Goal: Navigation & Orientation: Find specific page/section

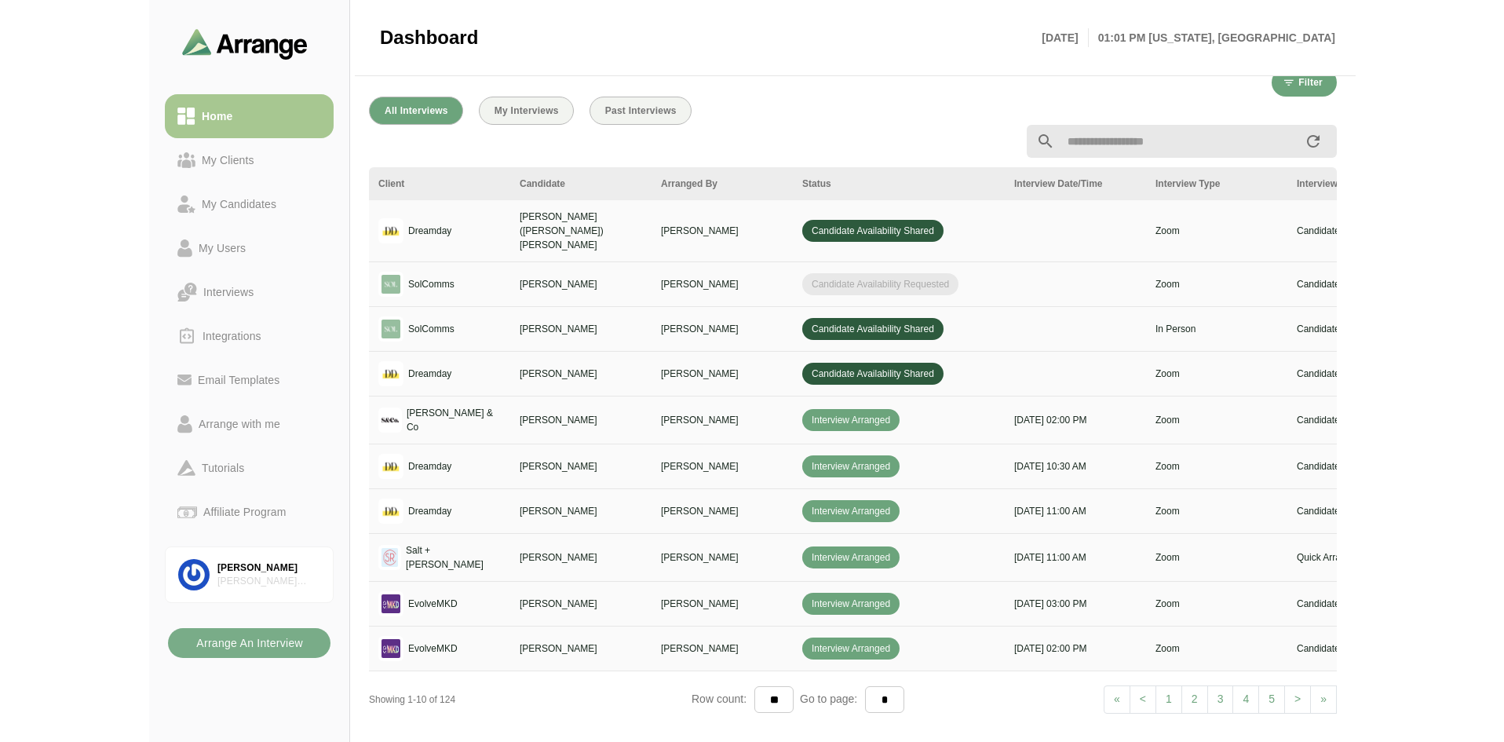
scroll to position [0, 269]
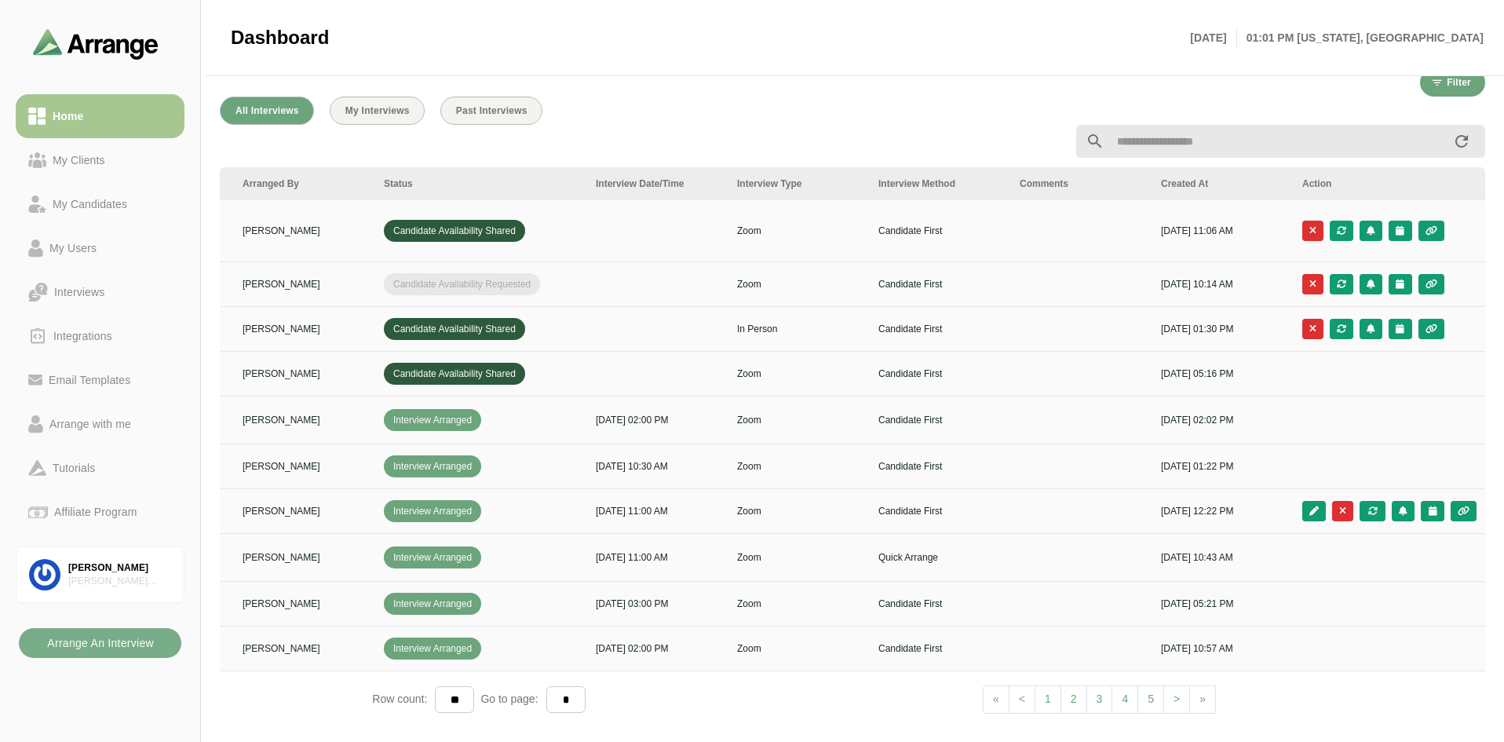
click at [391, 124] on div at bounding box center [852, 141] width 1284 height 52
click at [421, 109] on button "My Interviews" at bounding box center [377, 111] width 95 height 28
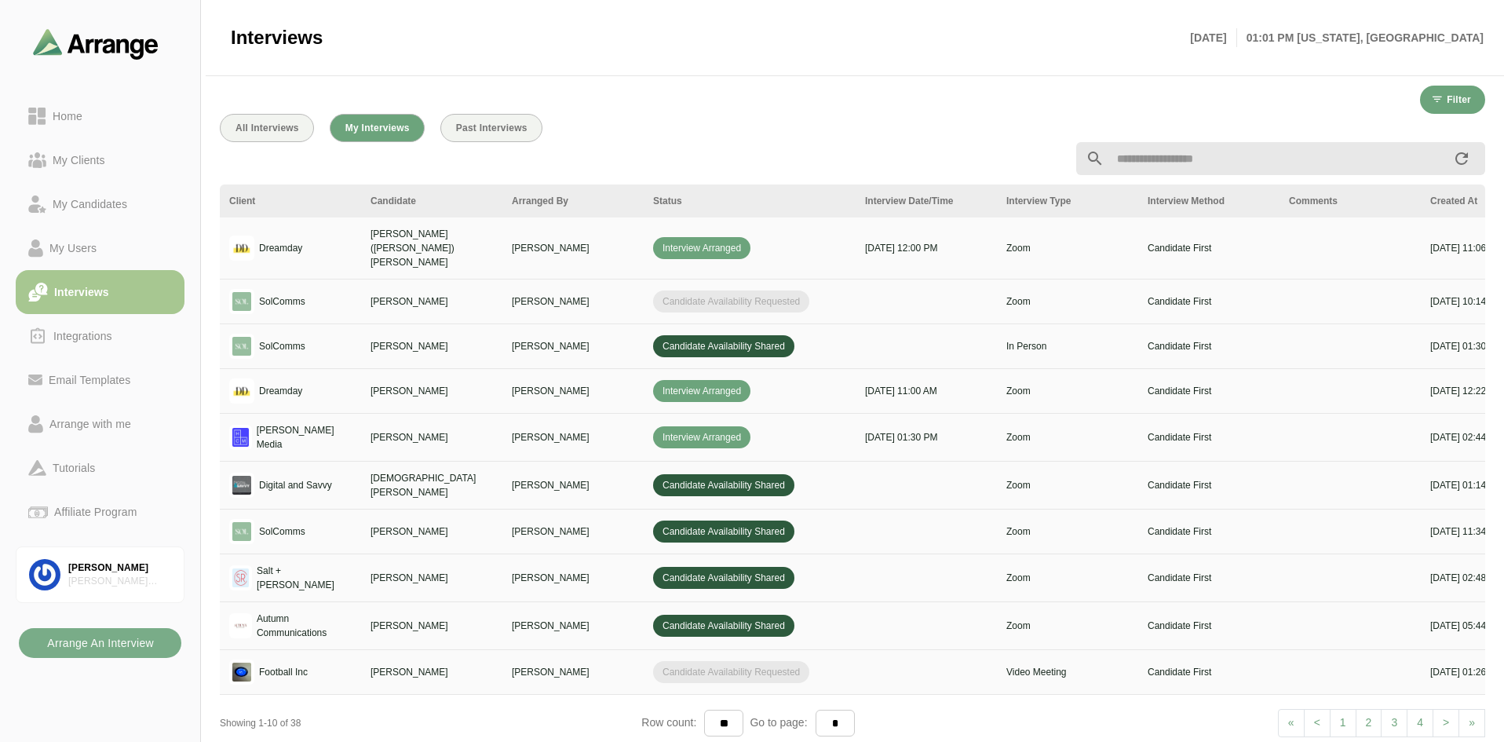
scroll to position [15, 0]
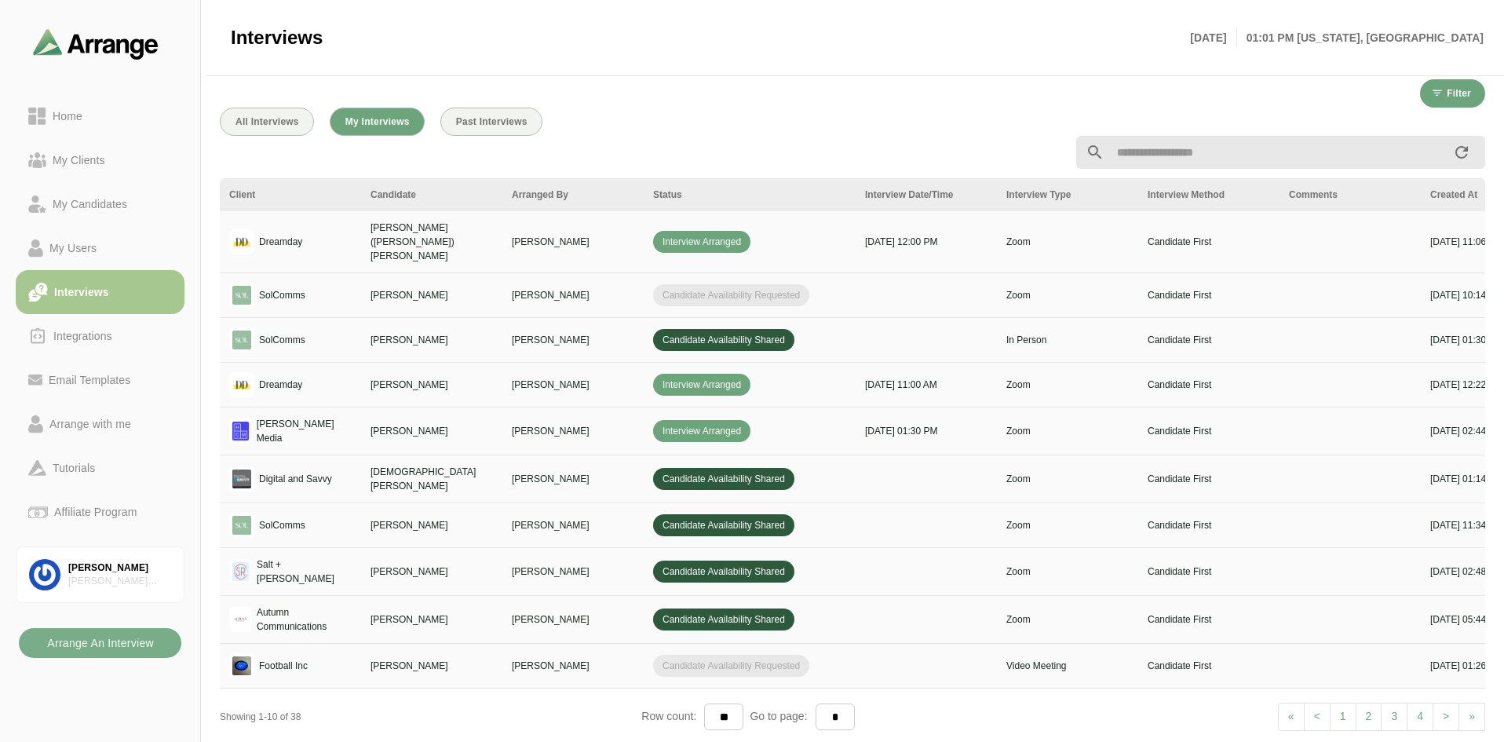
click at [494, 126] on div at bounding box center [852, 152] width 1284 height 52
click at [477, 126] on span "Past Interviews" at bounding box center [491, 121] width 72 height 11
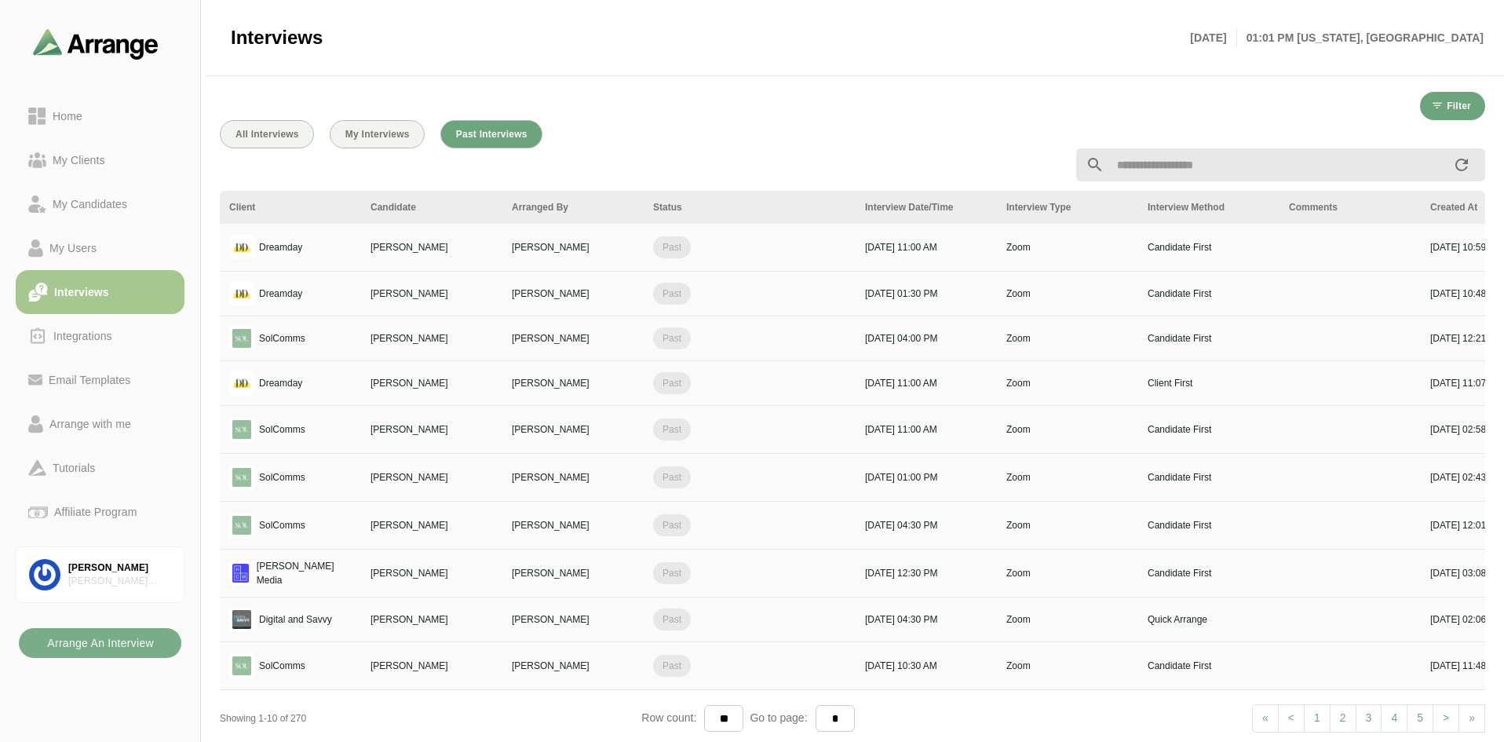
scroll to position [15, 0]
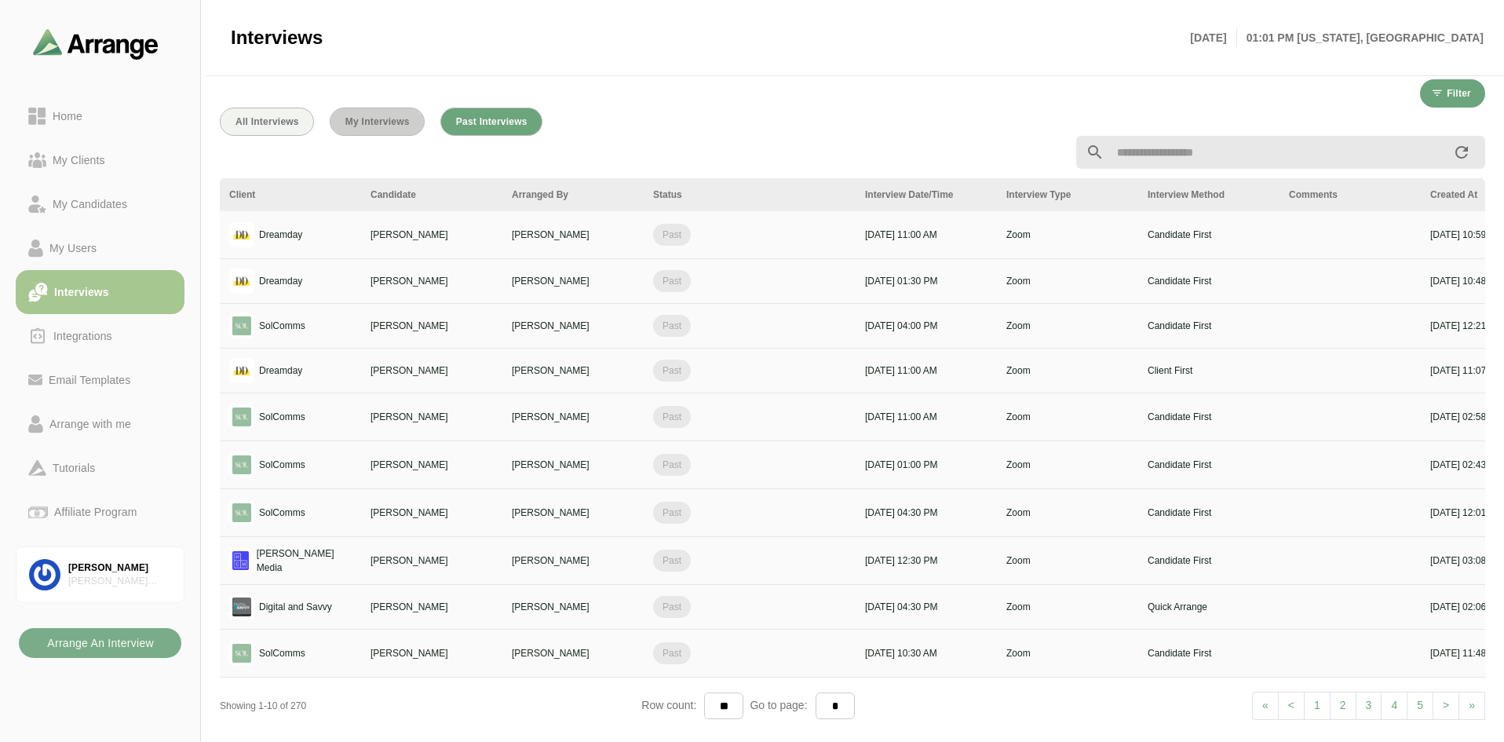
click at [358, 124] on span "My Interviews" at bounding box center [377, 121] width 65 height 11
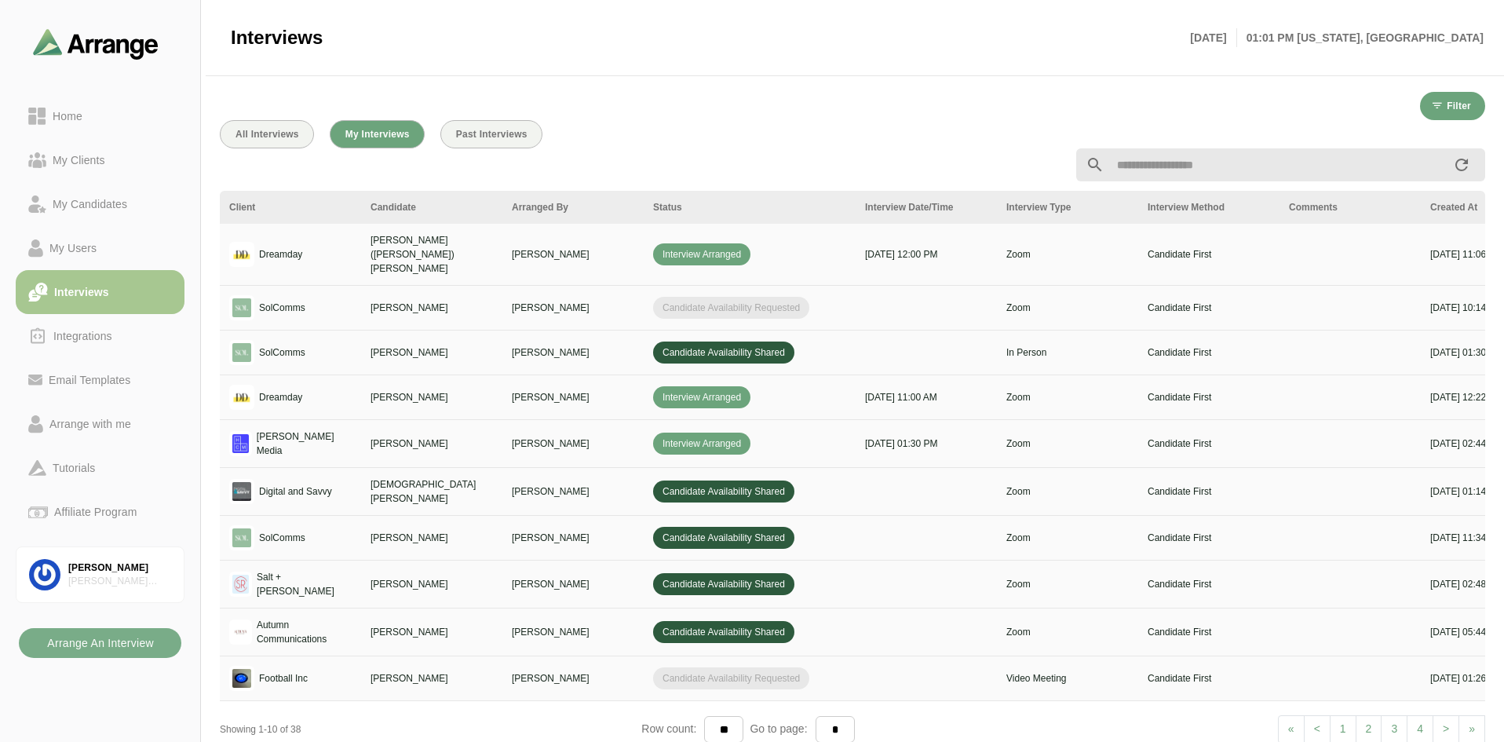
scroll to position [15, 0]
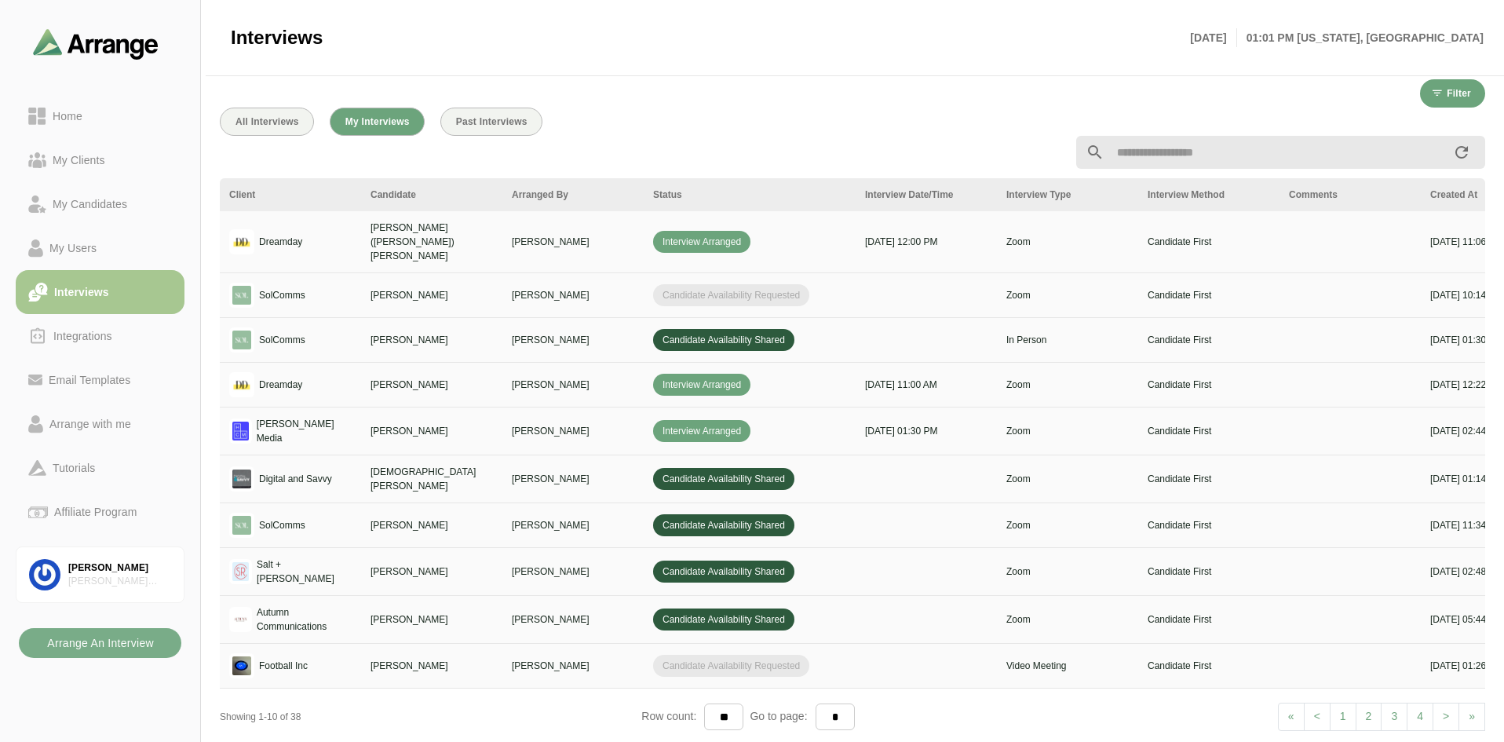
click at [507, 130] on div at bounding box center [852, 152] width 1284 height 52
click at [507, 125] on span "Past Interviews" at bounding box center [491, 121] width 72 height 11
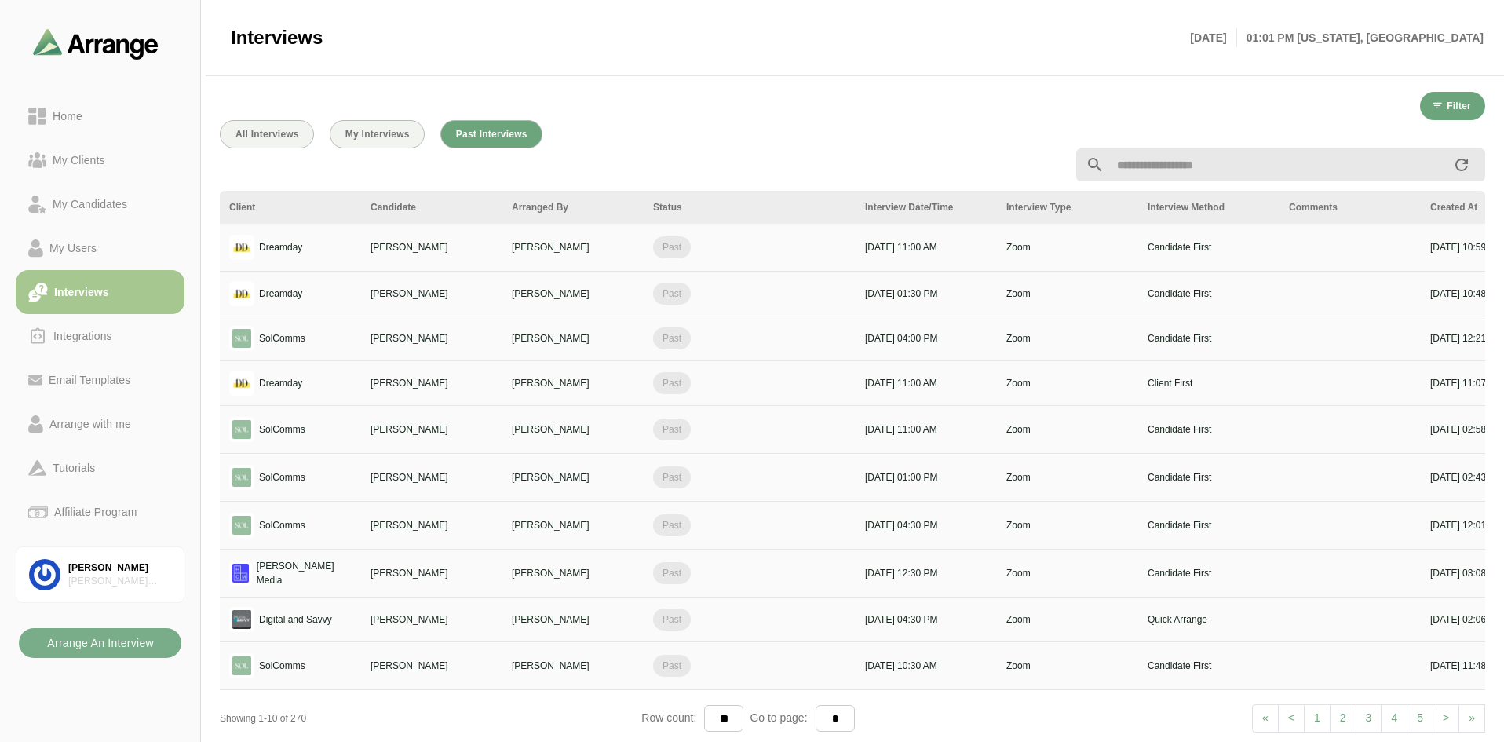
scroll to position [15, 0]
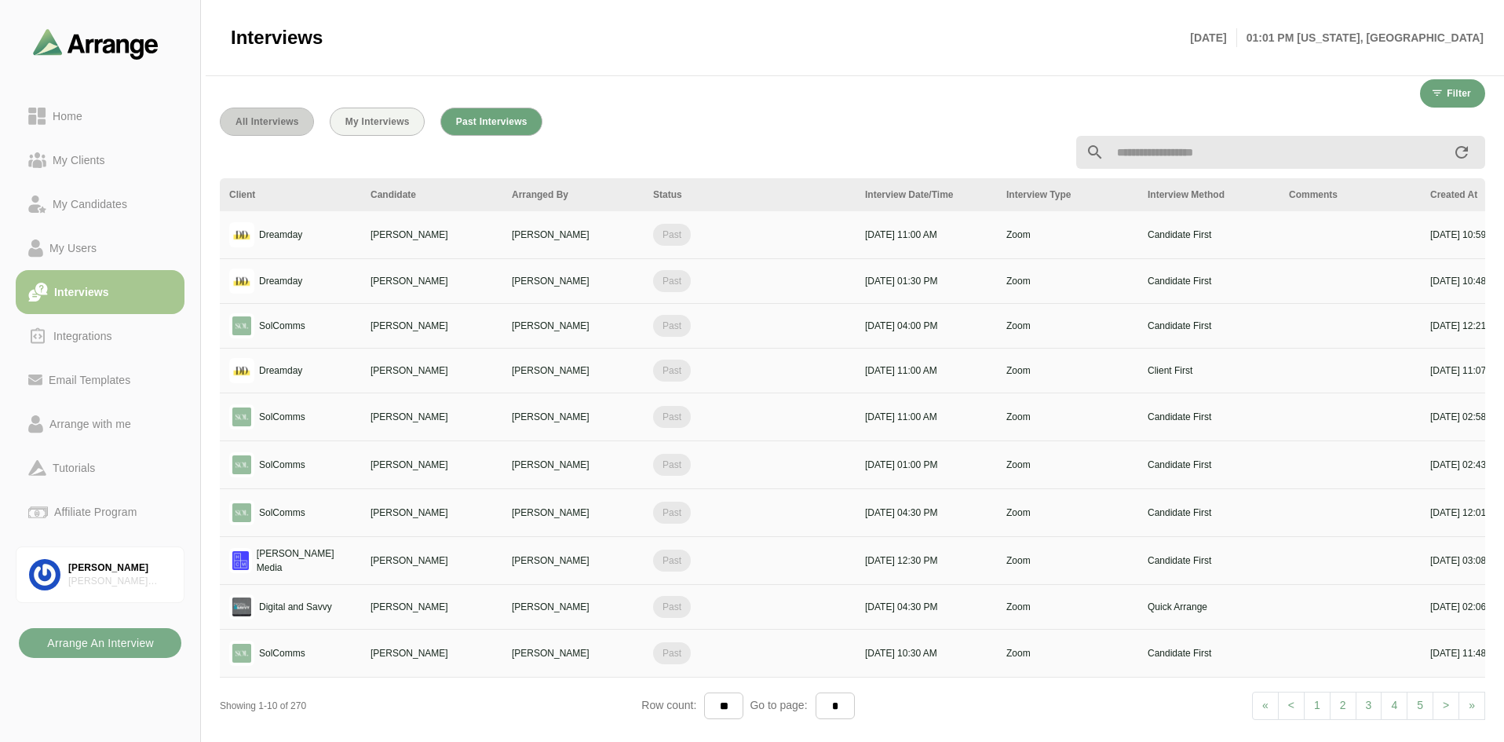
click at [271, 129] on div "All Interviews My Interviews Past Interviews Client Candidate Arranged By Statu…" at bounding box center [852, 419] width 1284 height 642
click at [271, 124] on span "All Interviews" at bounding box center [267, 121] width 64 height 11
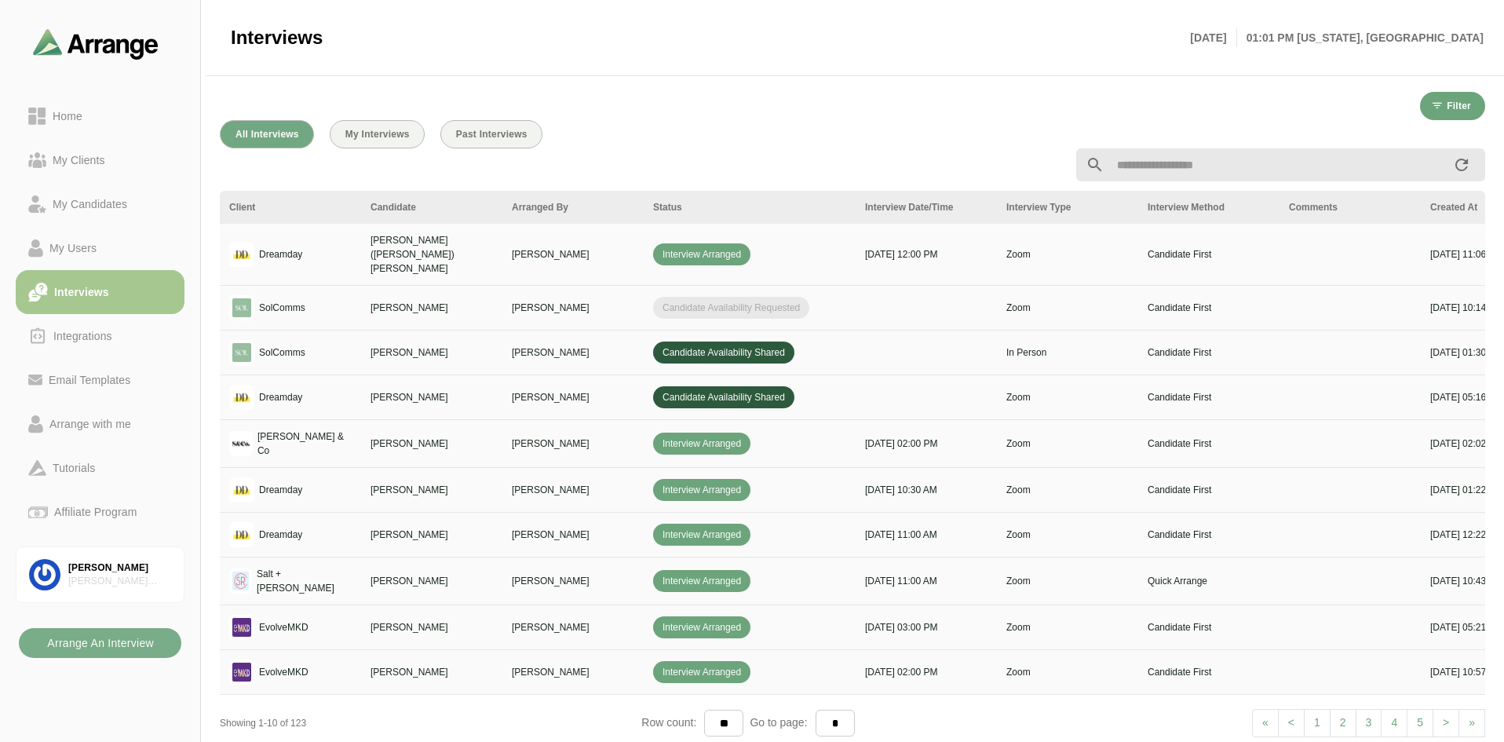
scroll to position [9, 0]
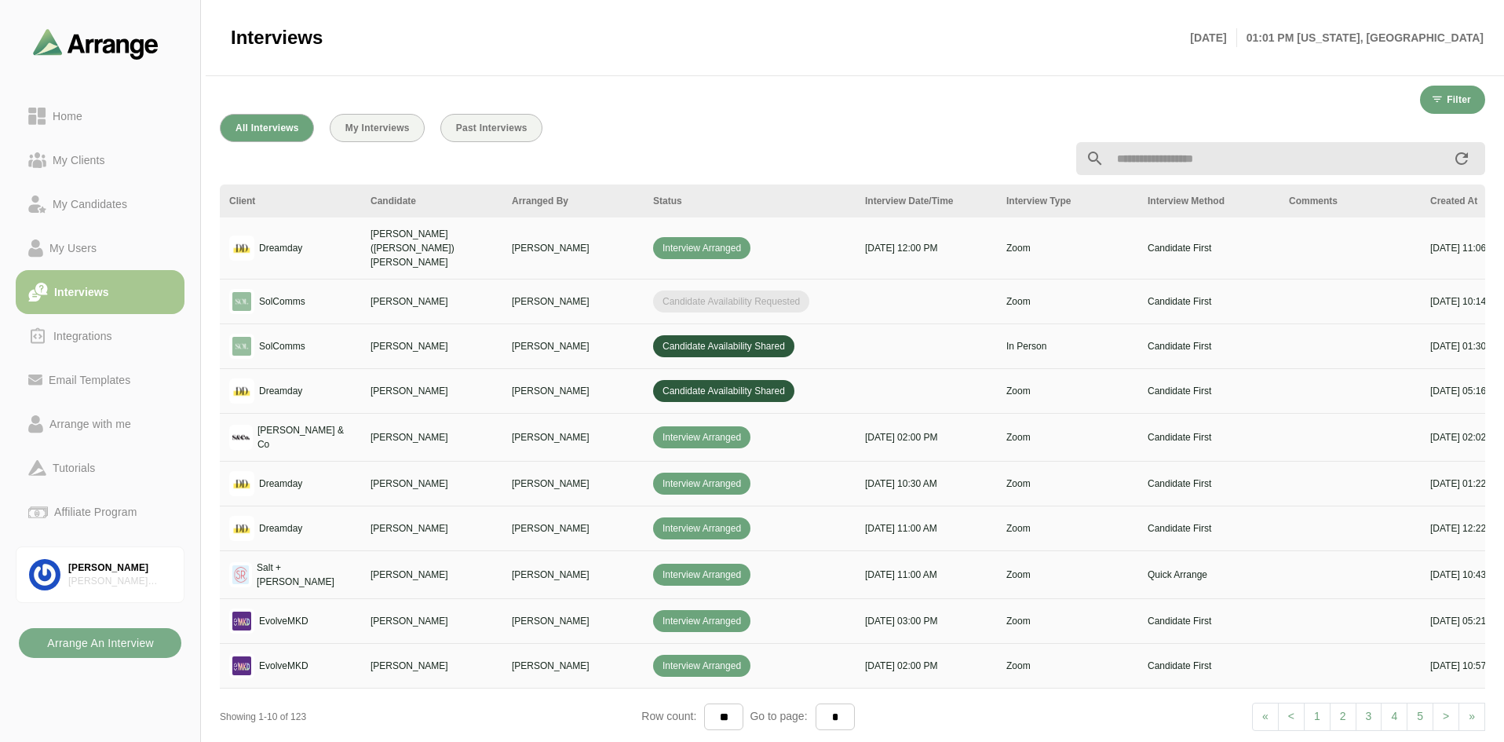
click at [516, 141] on div at bounding box center [852, 159] width 1284 height 52
click at [513, 130] on span "Past Interviews" at bounding box center [491, 127] width 72 height 11
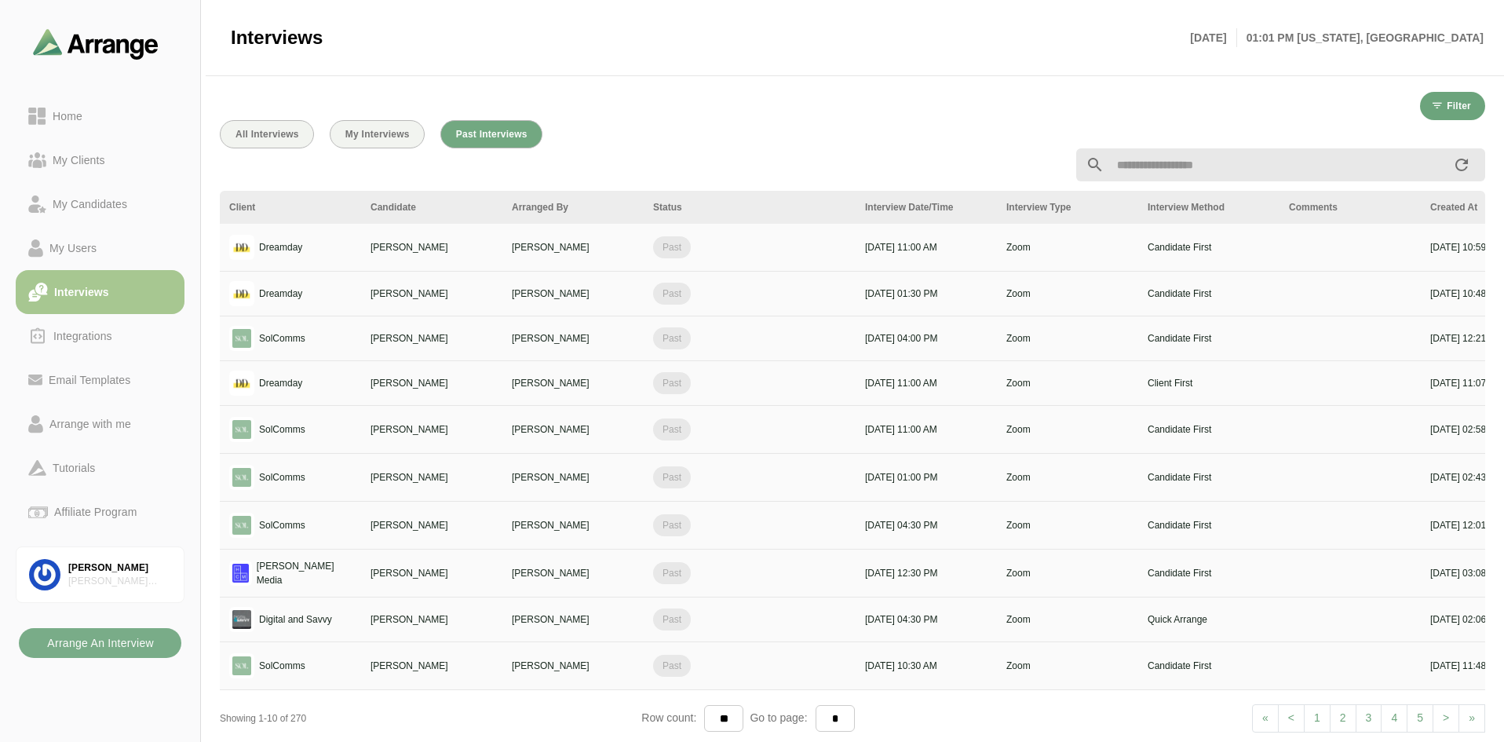
scroll to position [9, 0]
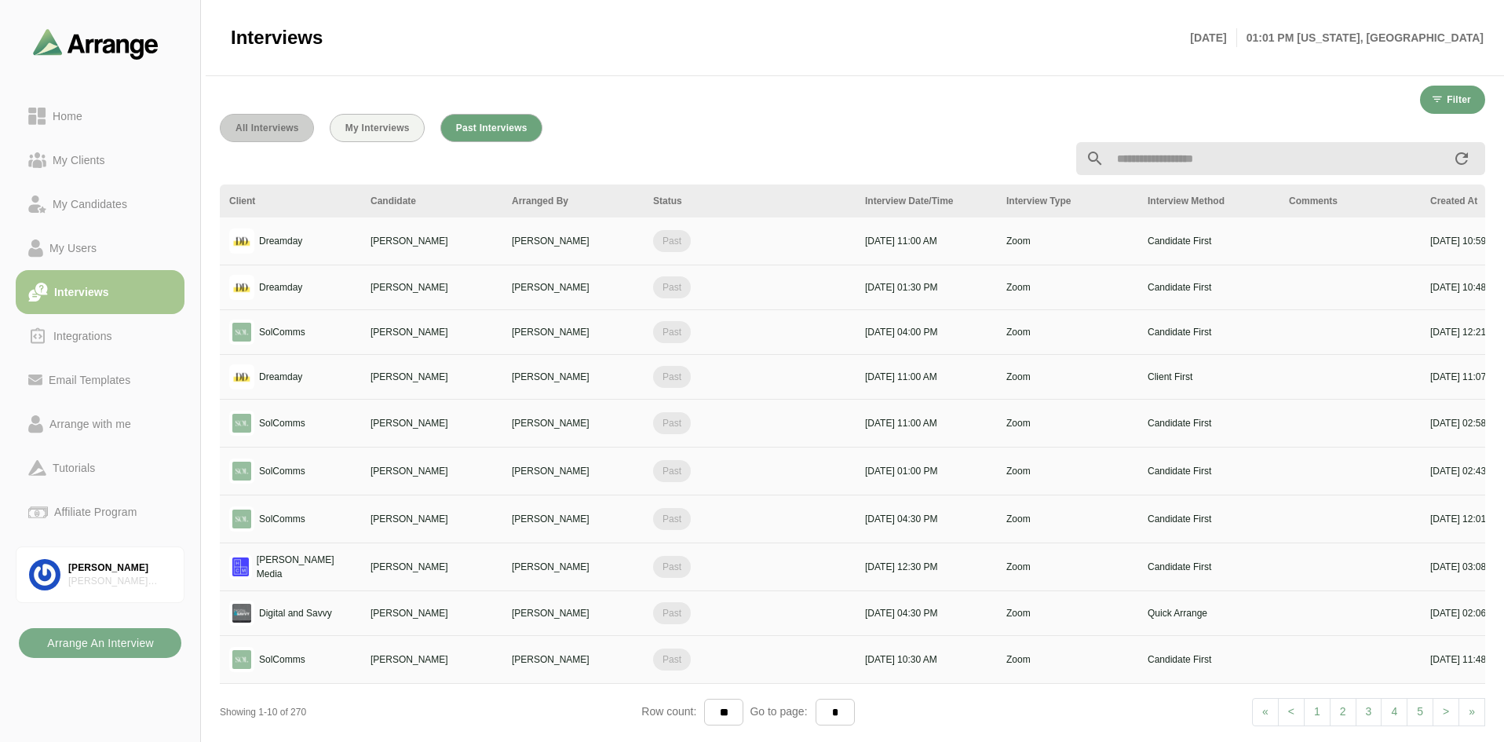
click at [278, 127] on span "All Interviews" at bounding box center [267, 127] width 64 height 11
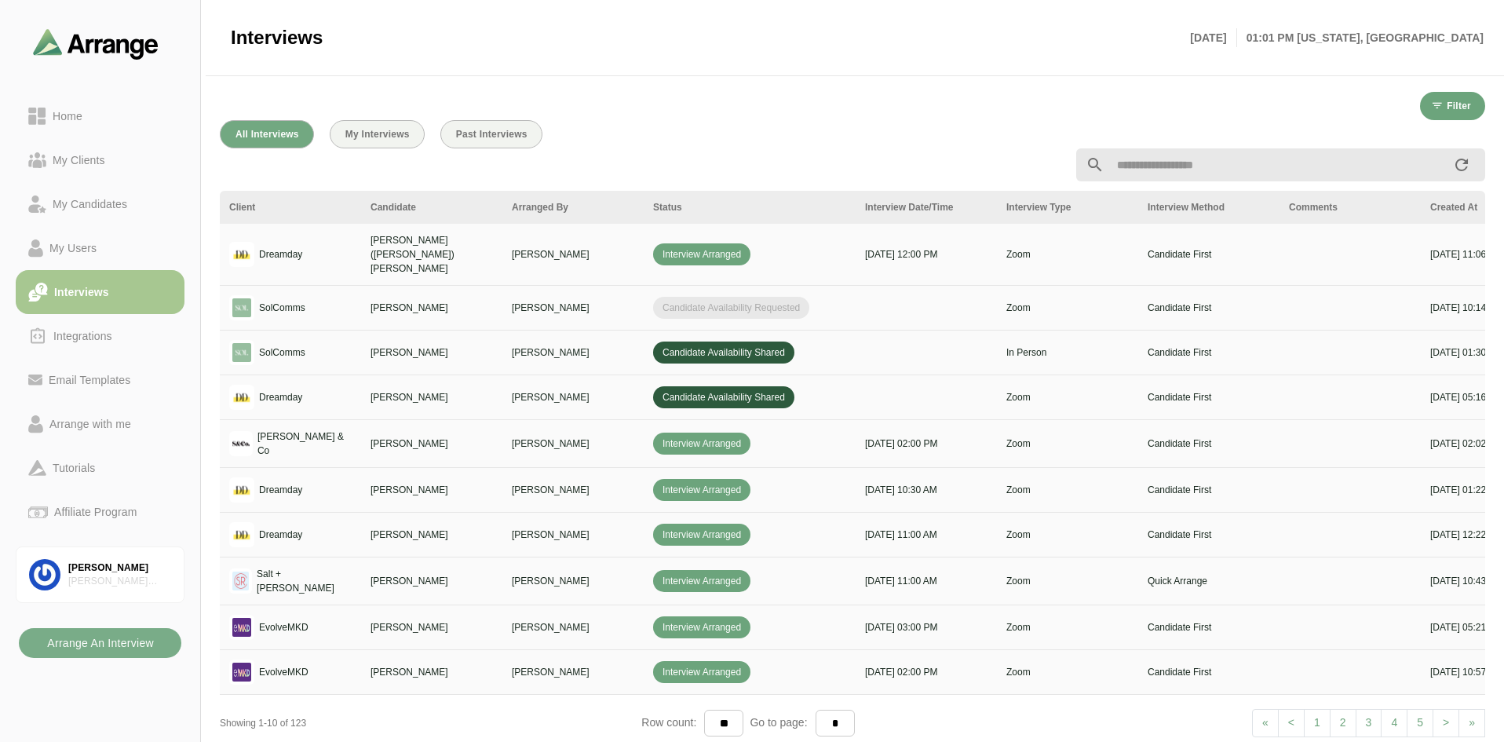
scroll to position [9, 0]
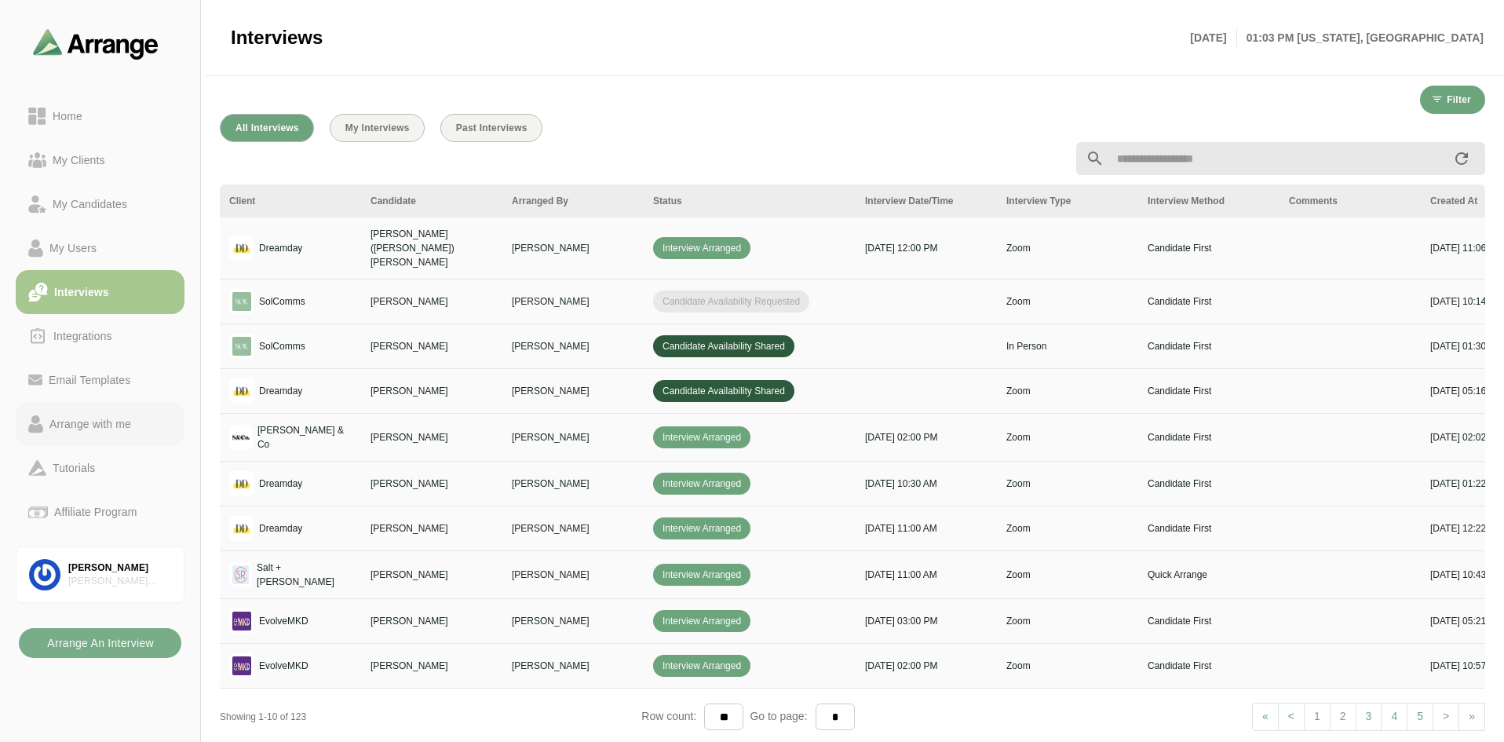
click at [97, 437] on link "Arrange with me" at bounding box center [100, 424] width 169 height 44
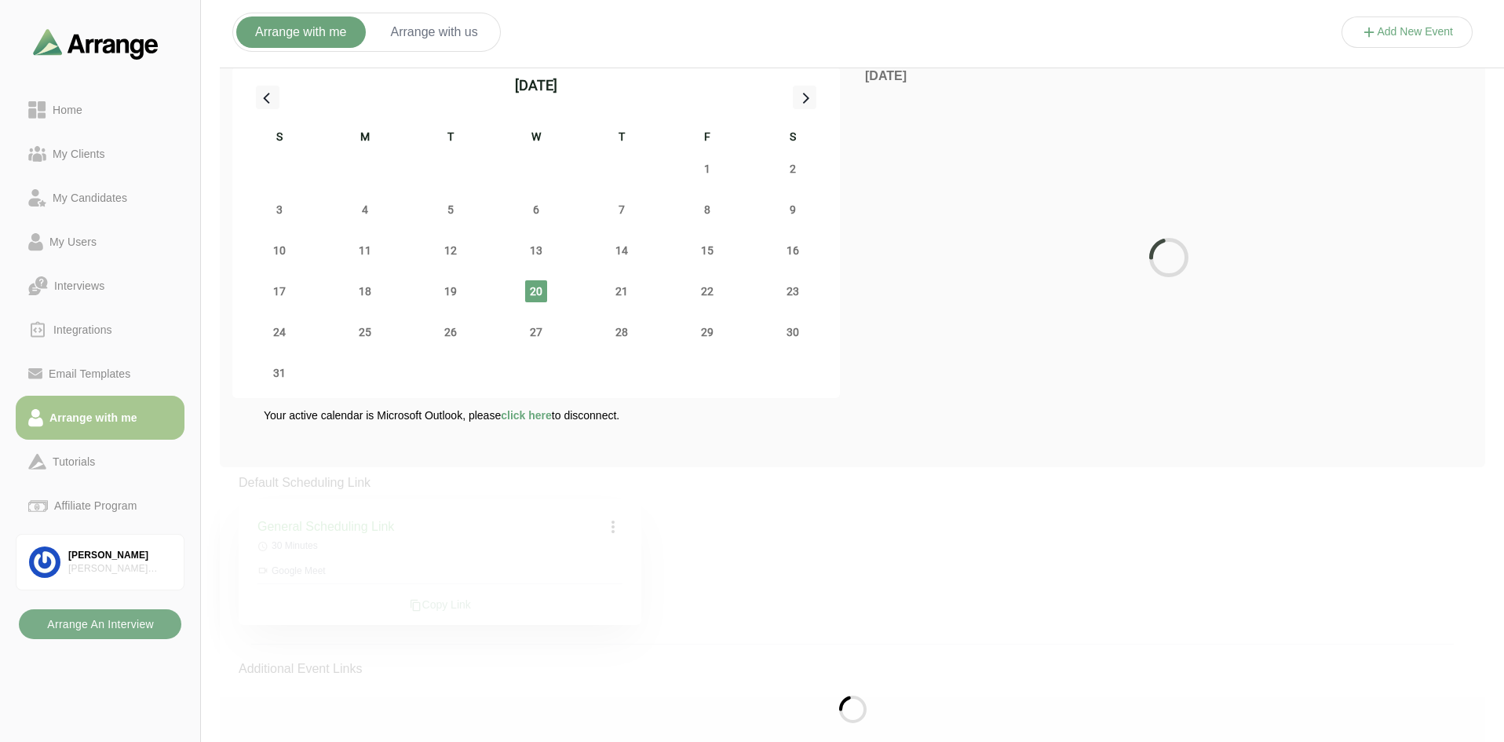
click at [467, 26] on button "Arrange with us" at bounding box center [434, 31] width 125 height 31
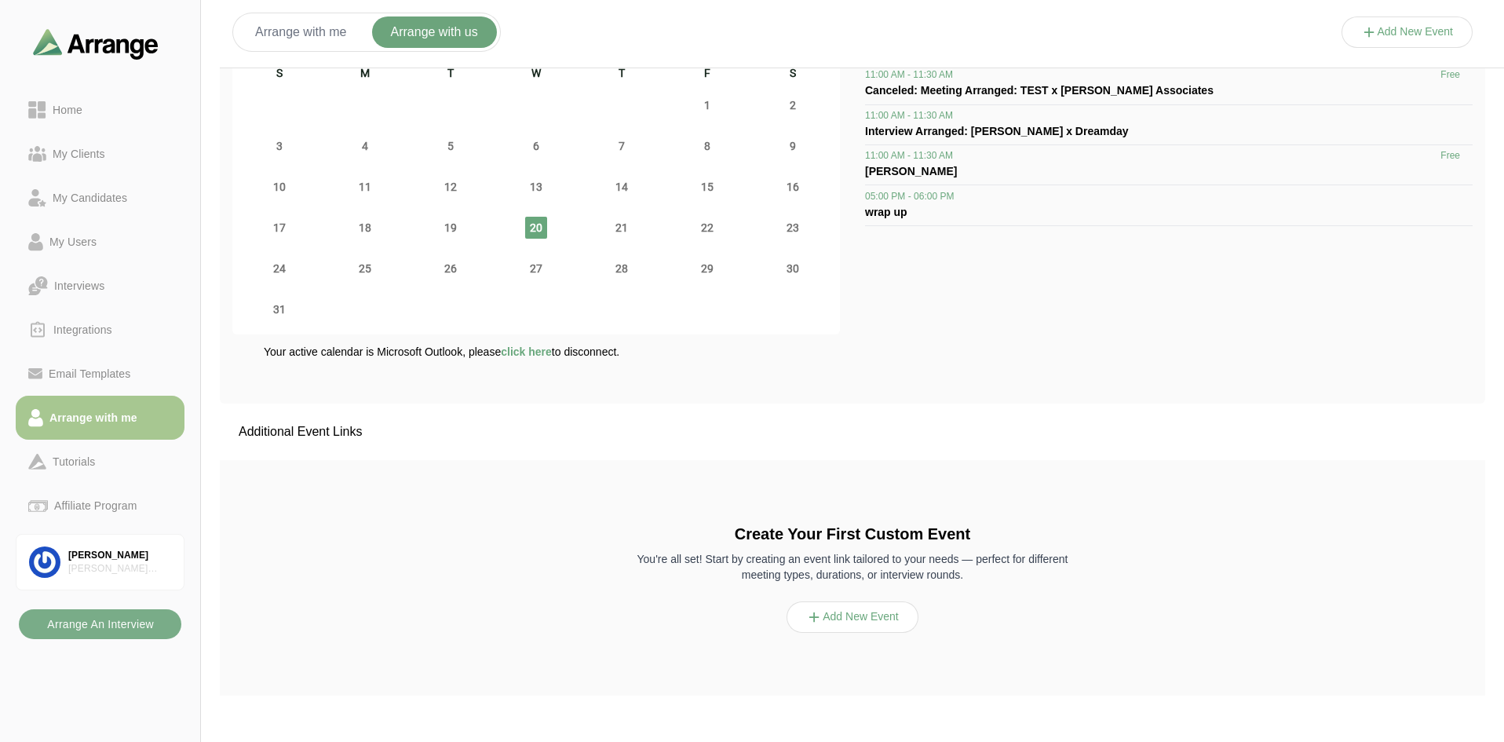
scroll to position [73, 0]
click at [322, 42] on button "Arrange with me" at bounding box center [301, 31] width 130 height 31
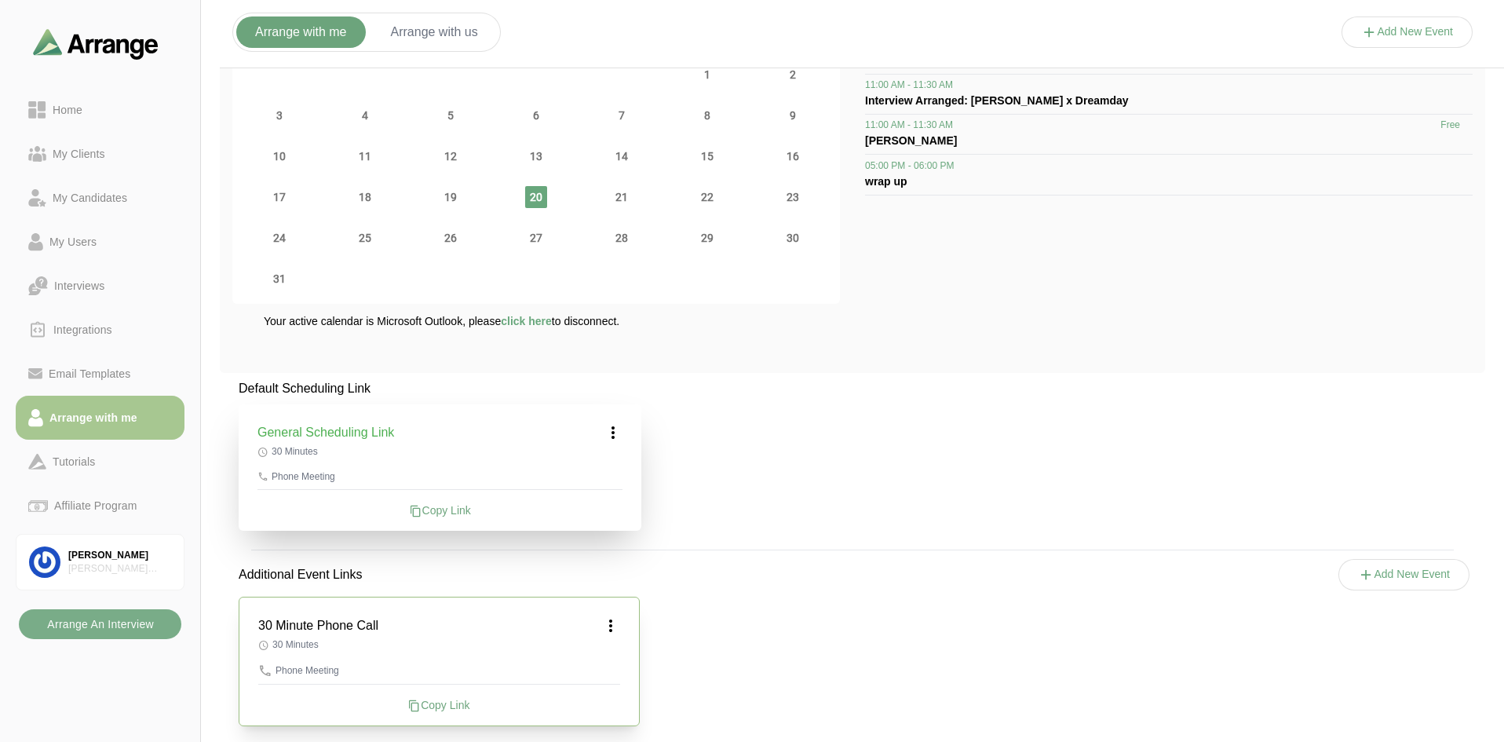
scroll to position [119, 0]
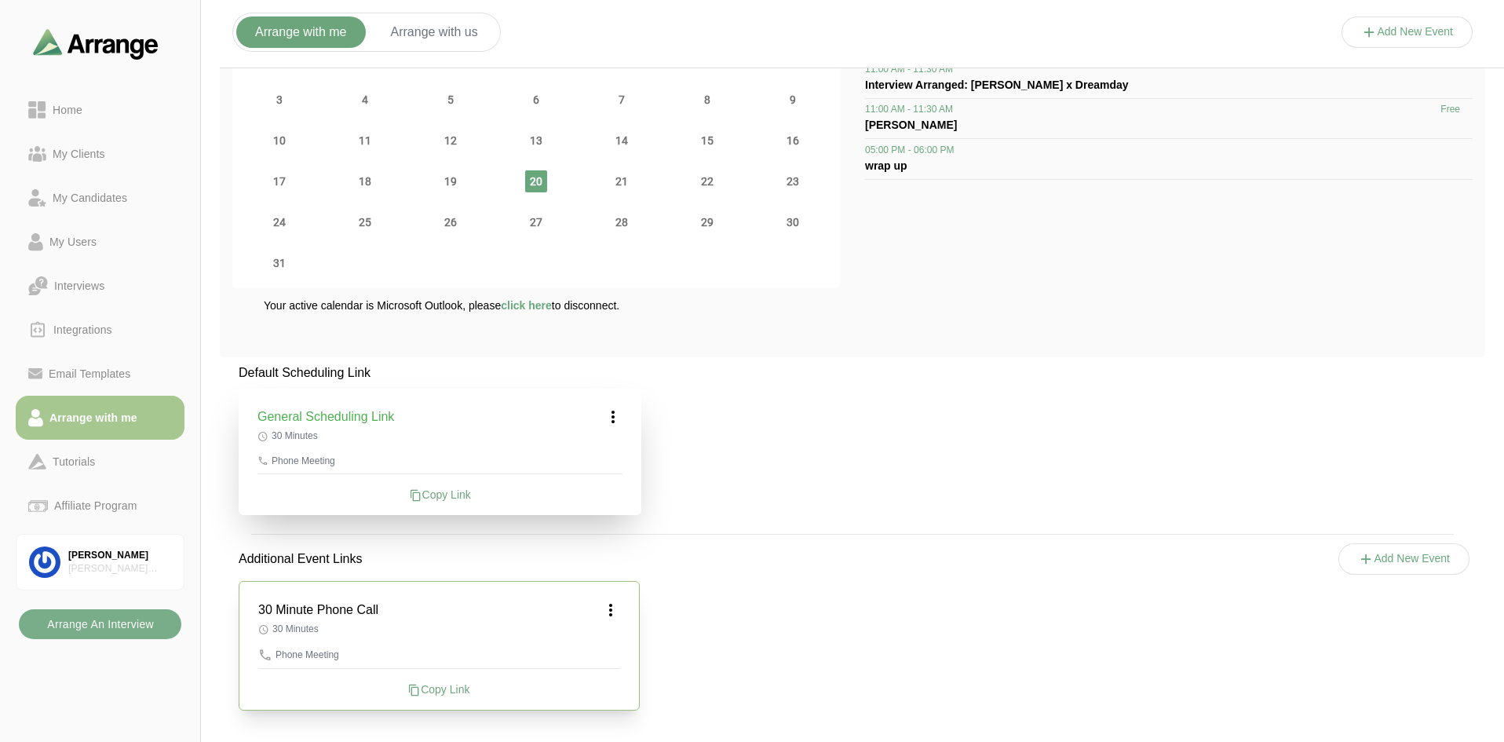
click at [473, 38] on button "Arrange with us" at bounding box center [434, 31] width 125 height 31
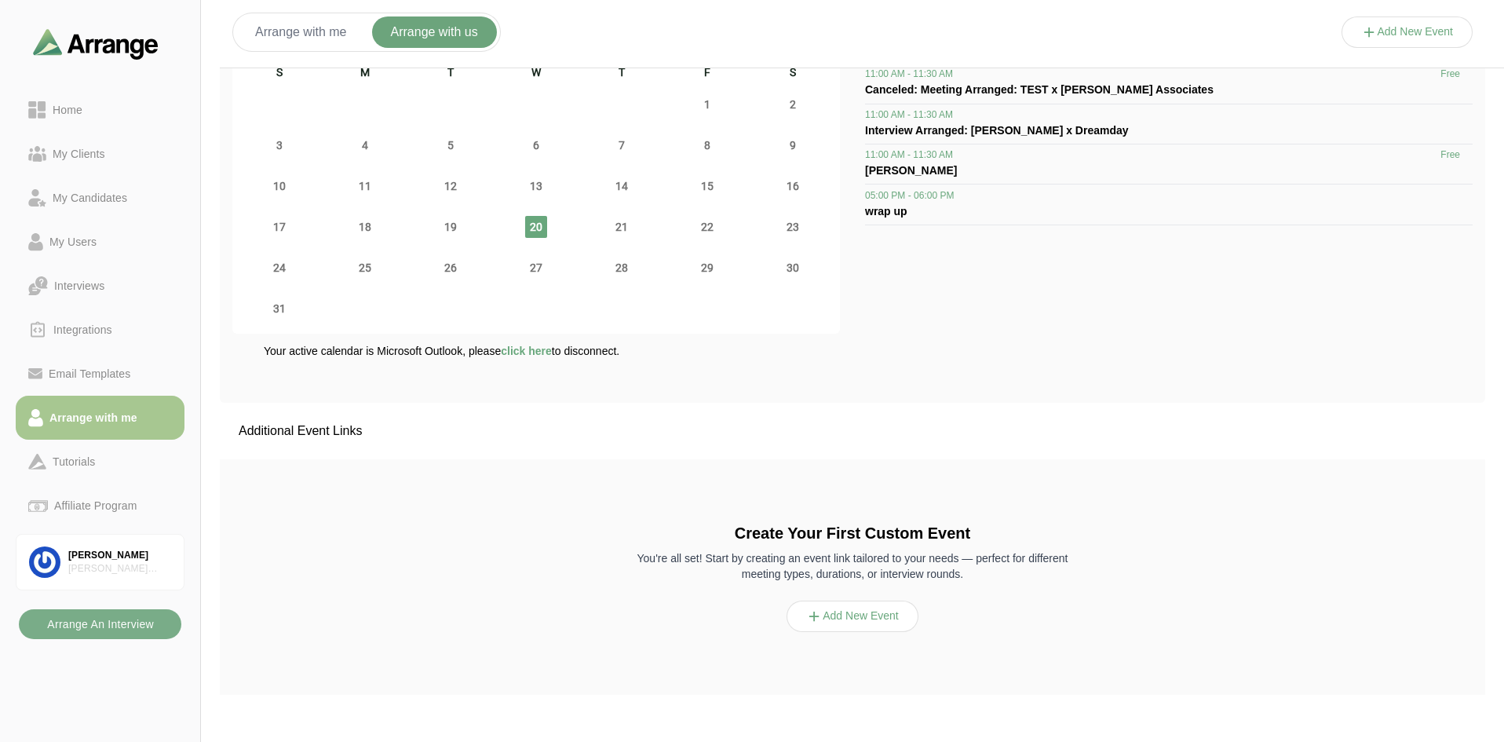
click at [886, 612] on button "Add New Event" at bounding box center [853, 616] width 132 height 31
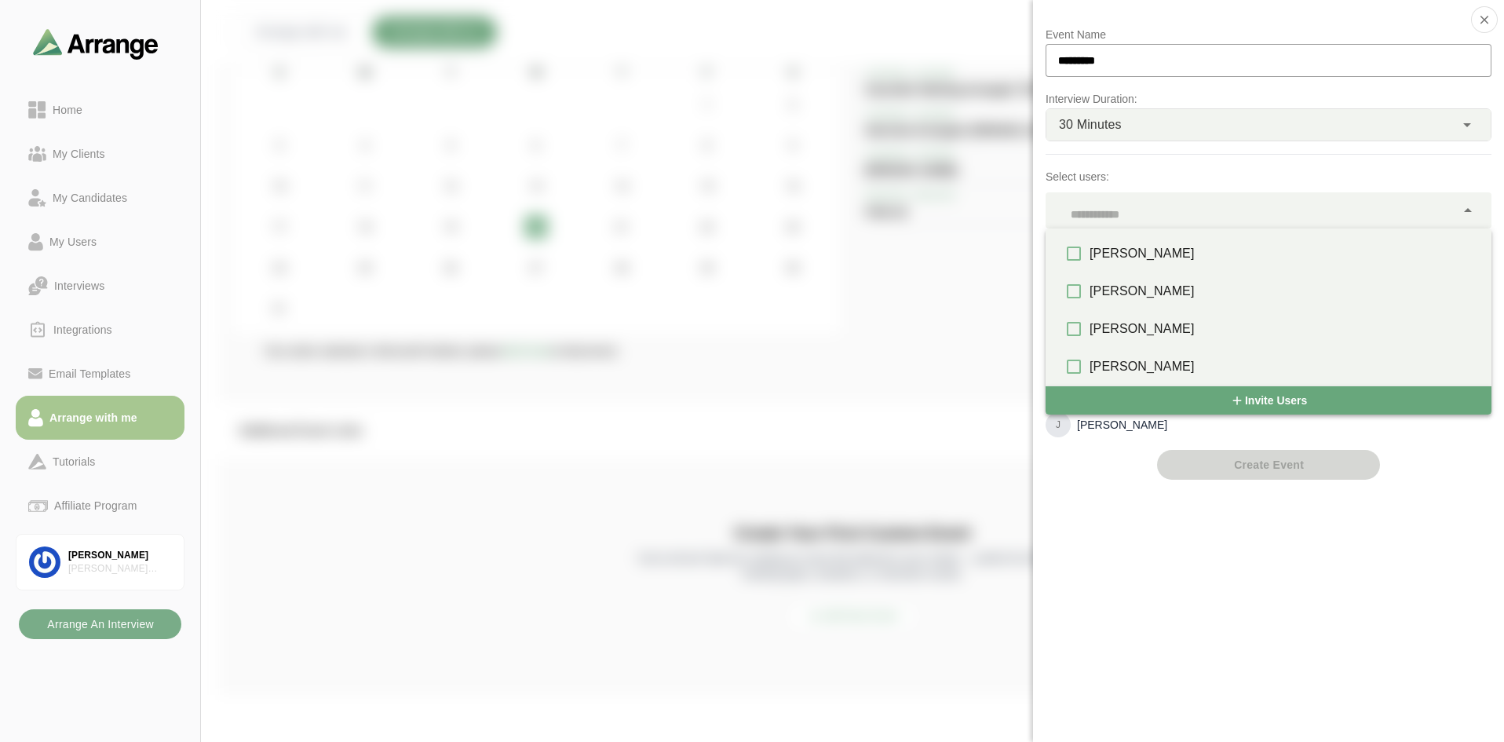
click at [1163, 214] on div at bounding box center [1251, 210] width 410 height 36
click at [1127, 546] on div "Event Name ********* Interview Duration: 30 Minutes ** Select users: Mode of co…" at bounding box center [1268, 371] width 471 height 742
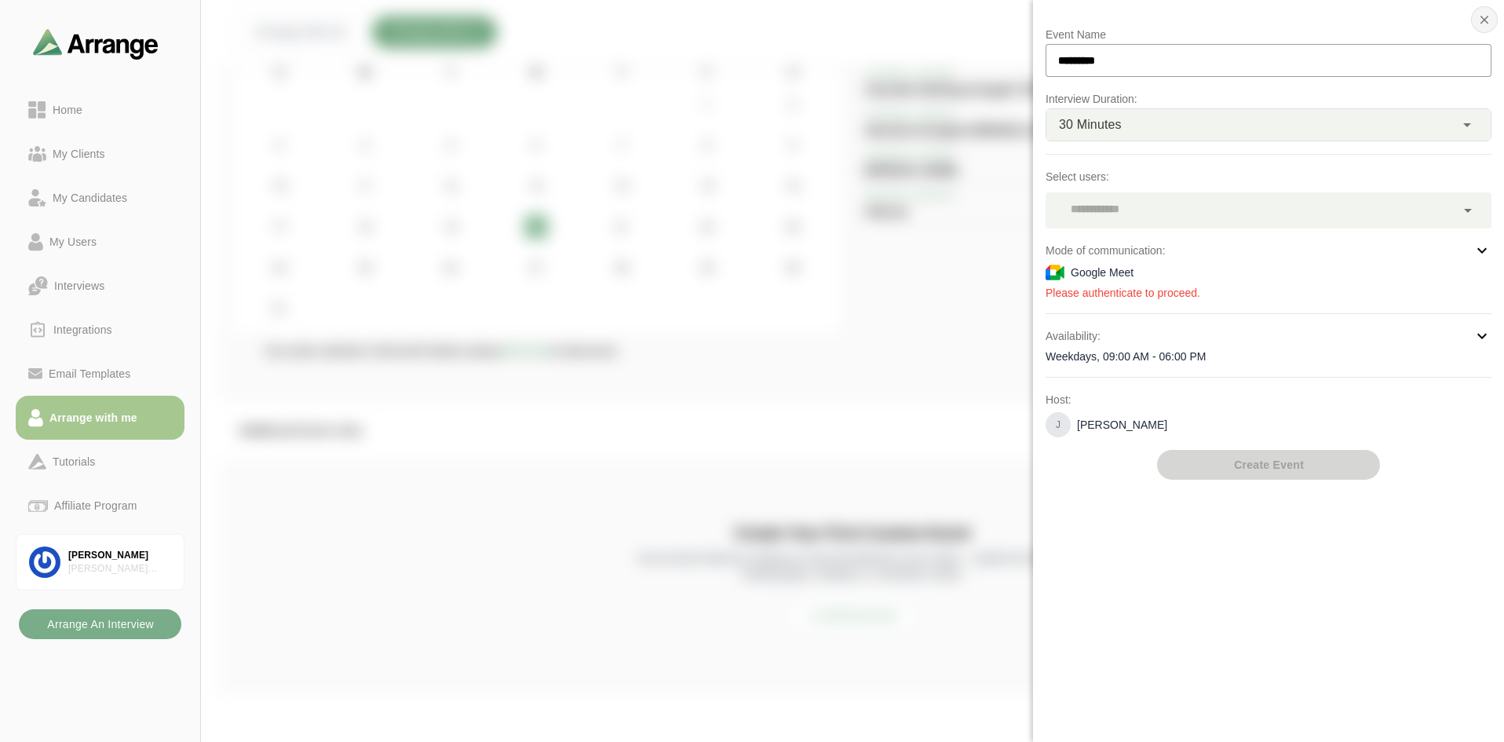
click at [1206, 22] on icon "button" at bounding box center [1485, 20] width 14 height 14
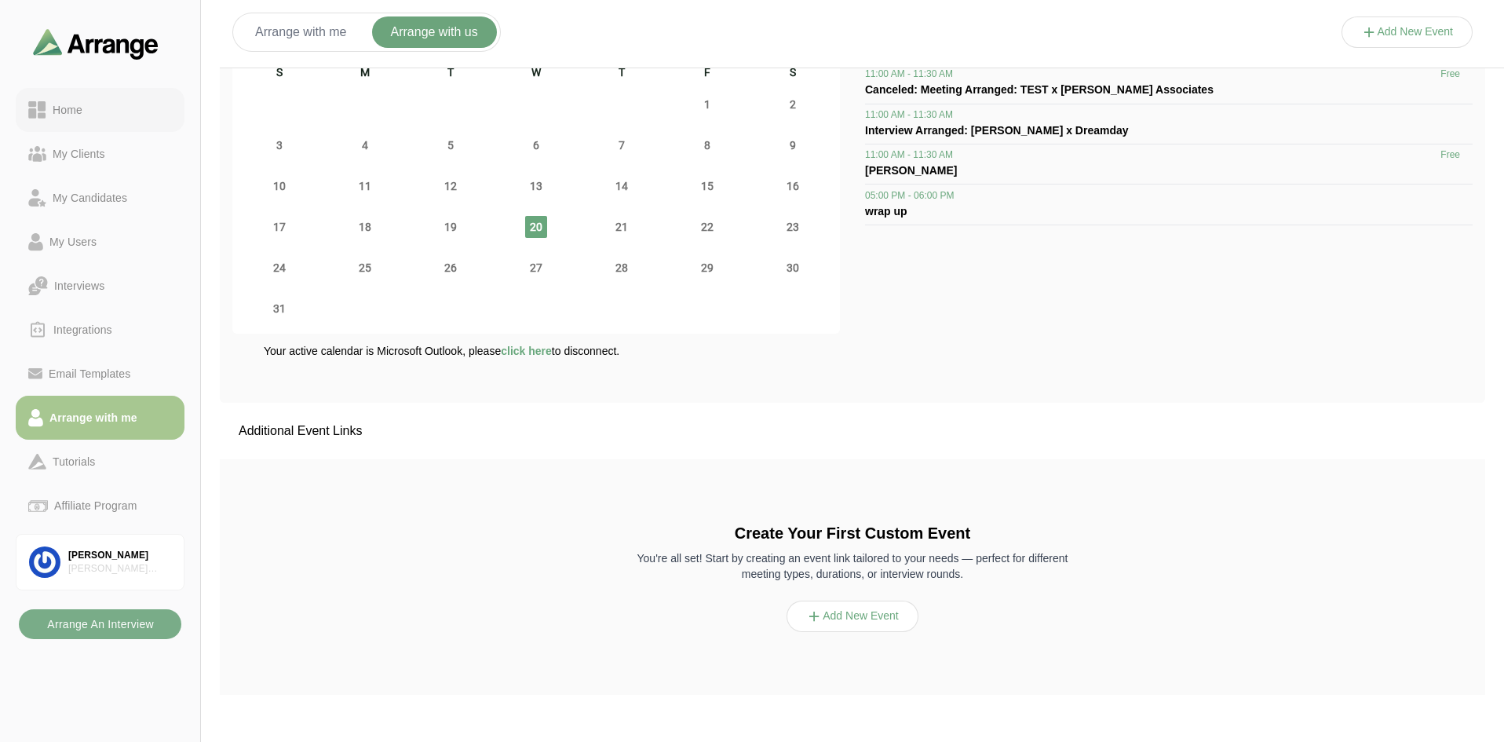
click at [100, 108] on div "Home" at bounding box center [100, 109] width 144 height 19
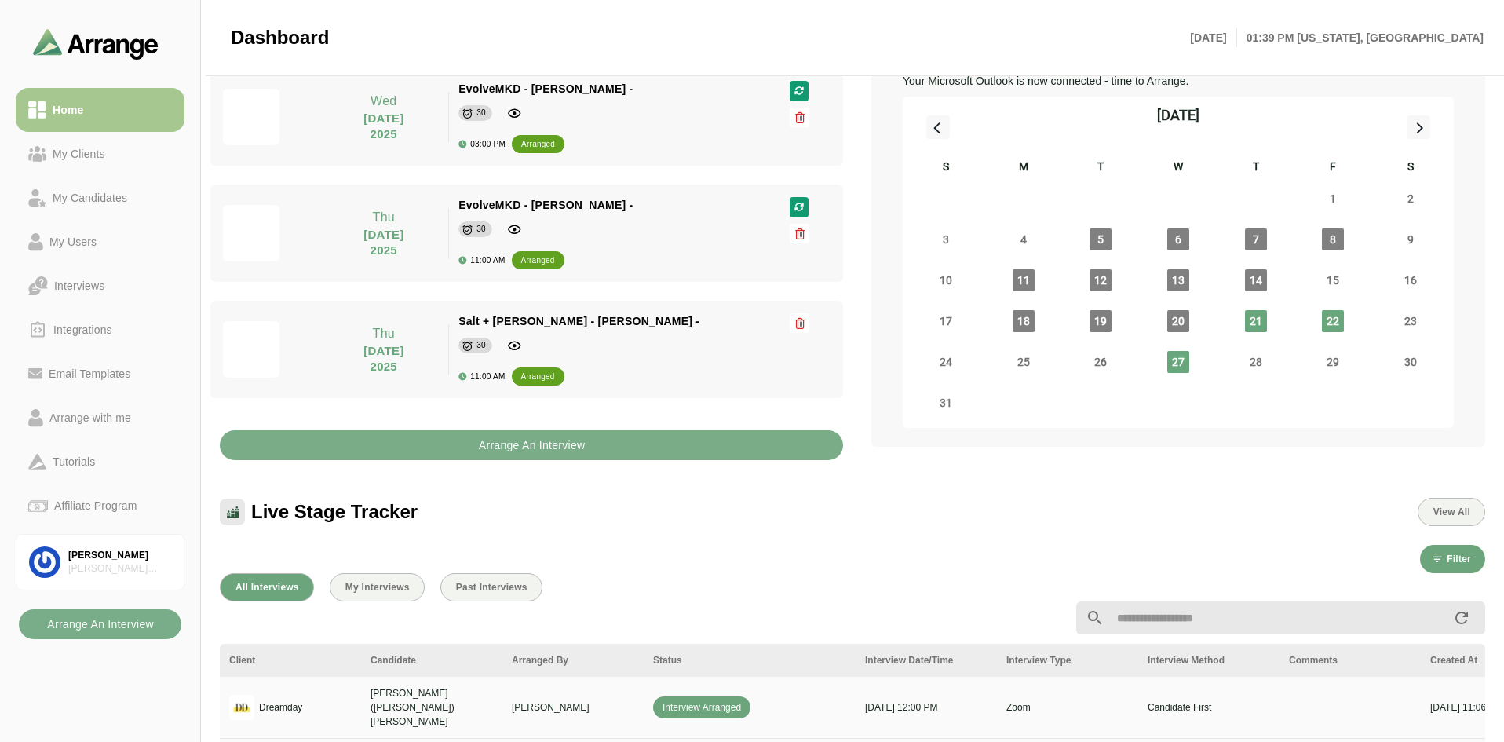
scroll to position [466, 0]
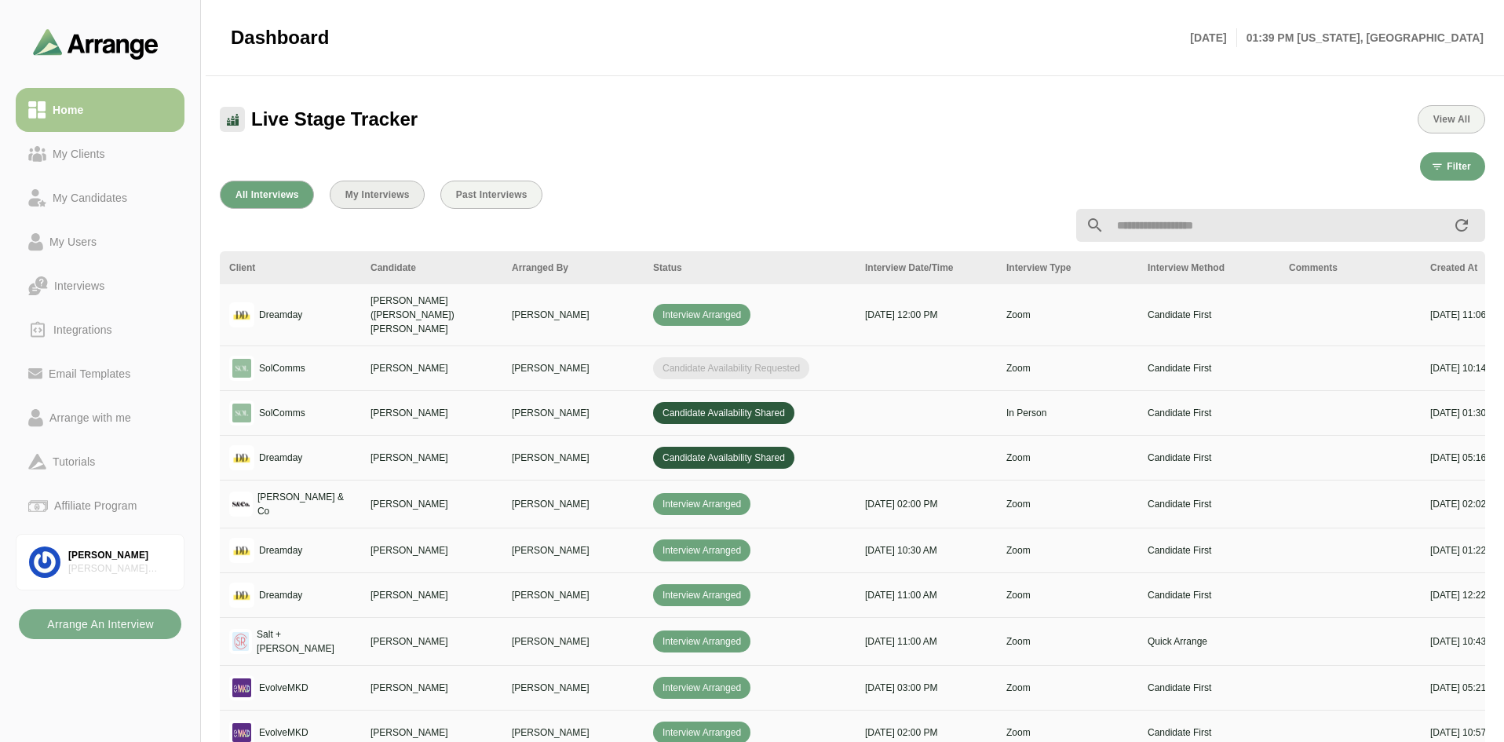
click at [385, 184] on button "My Interviews" at bounding box center [377, 195] width 95 height 28
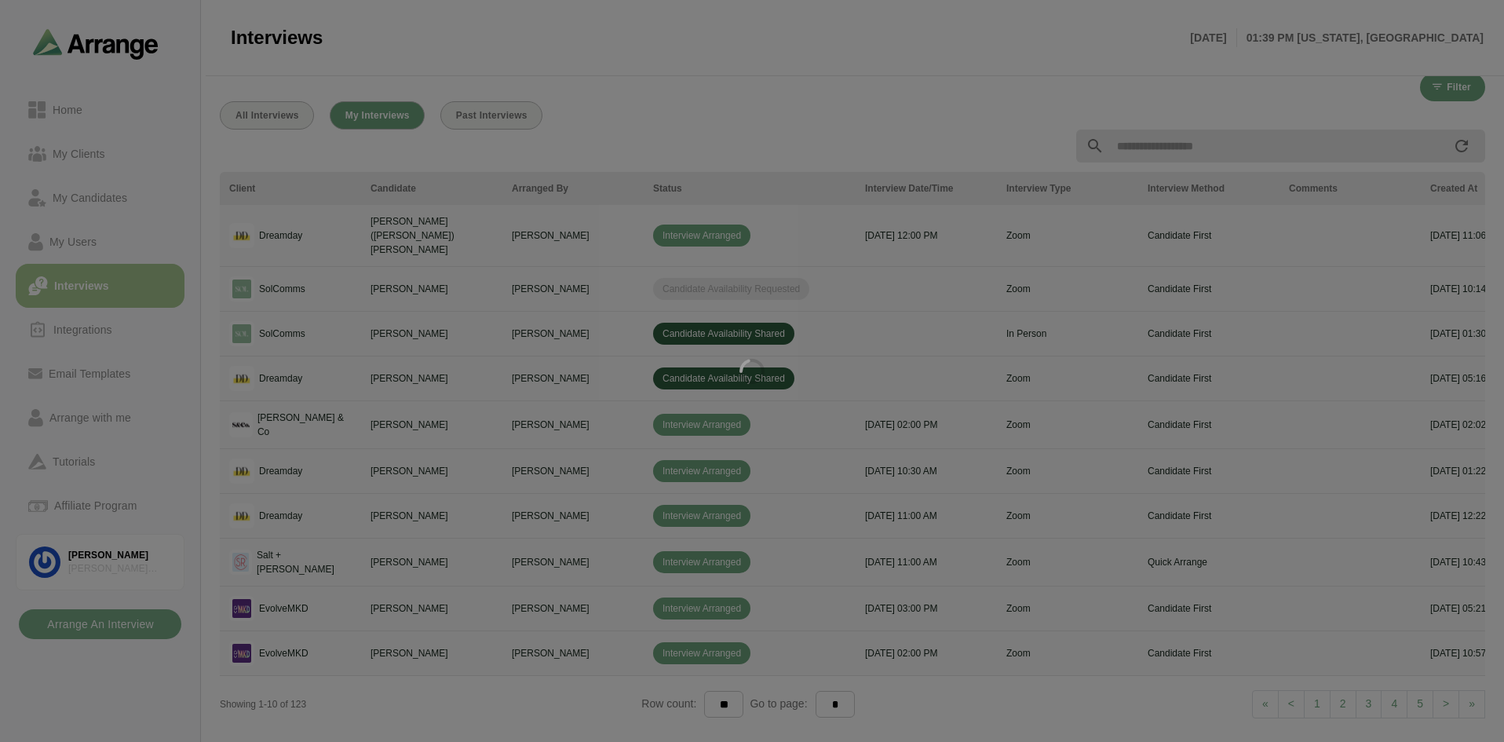
scroll to position [9, 0]
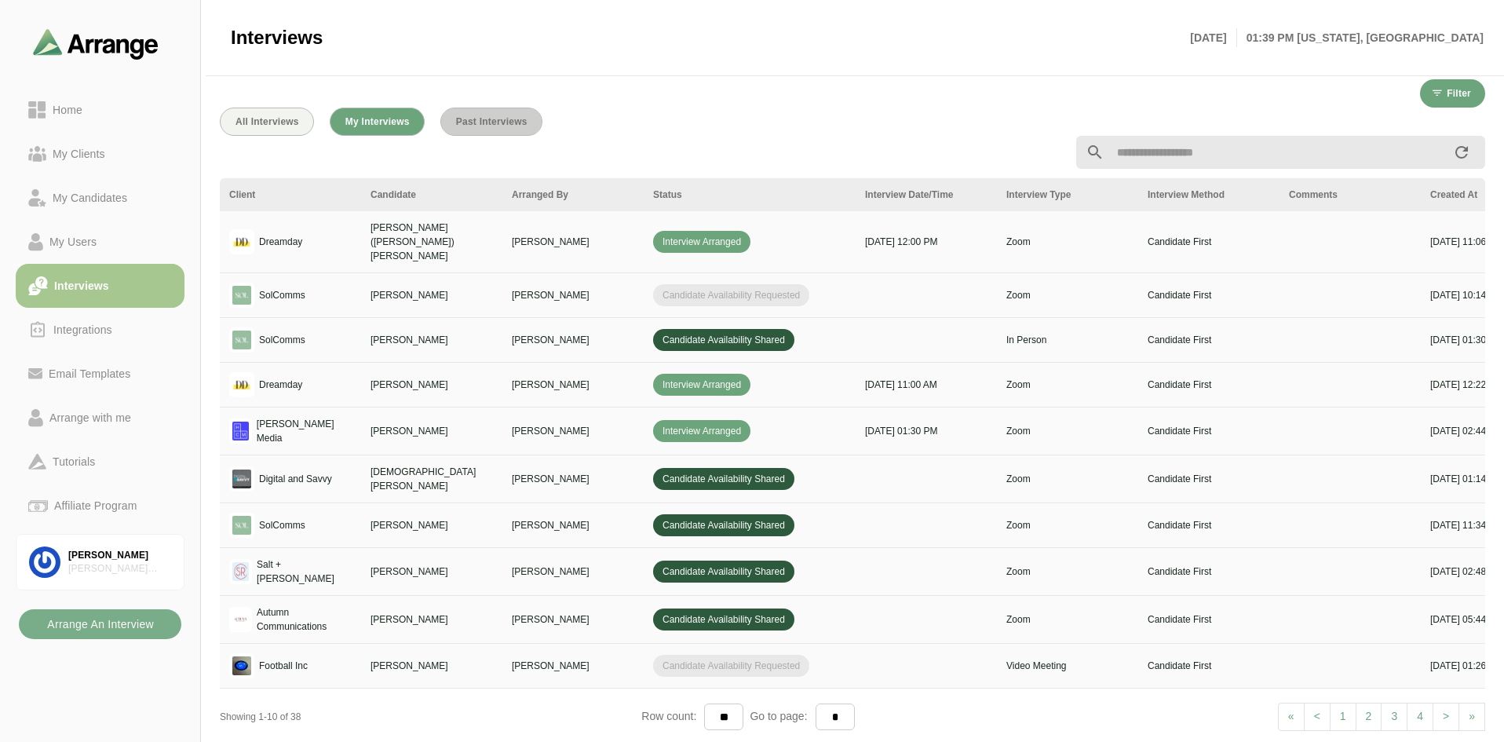
click at [480, 116] on span "Past Interviews" at bounding box center [491, 121] width 72 height 11
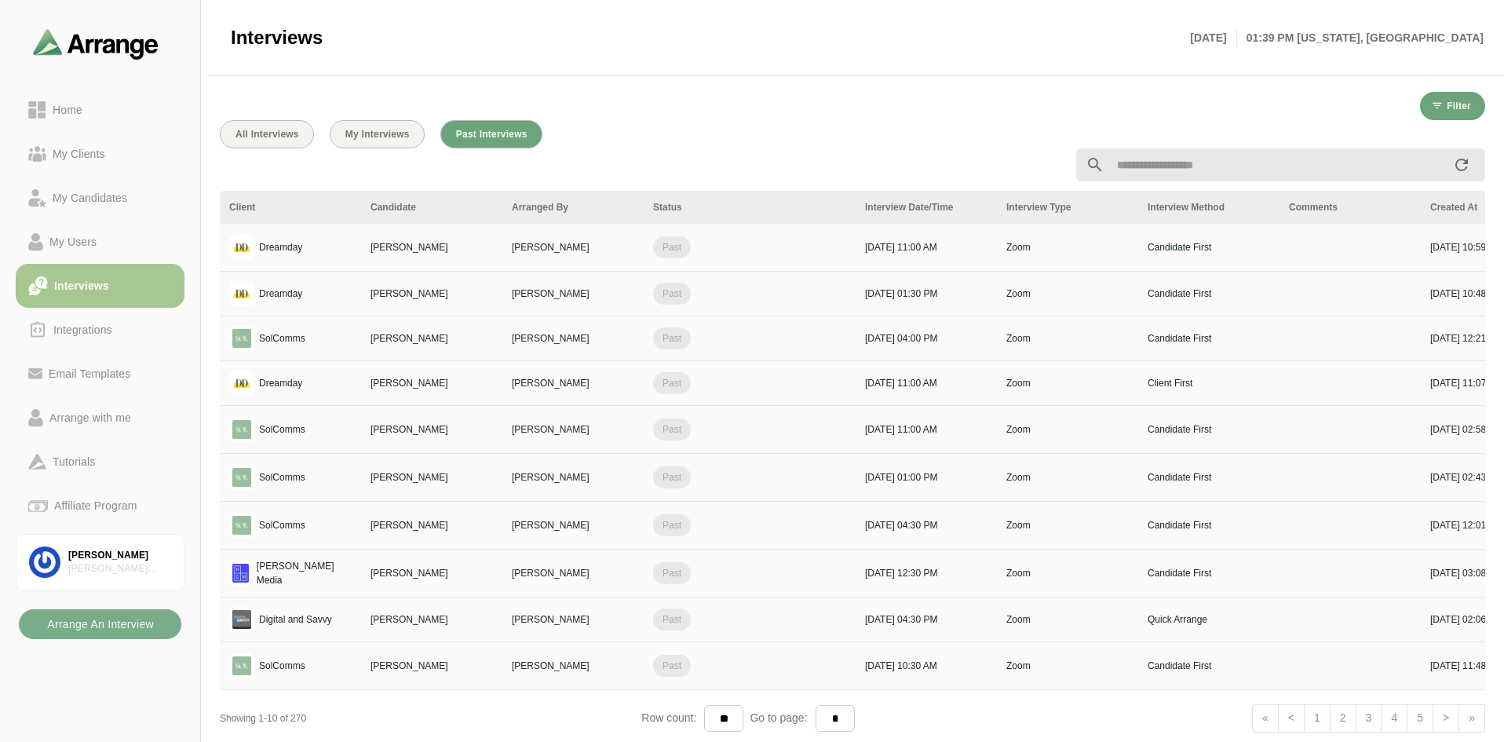
scroll to position [15, 0]
